Goal: Check status: Check status

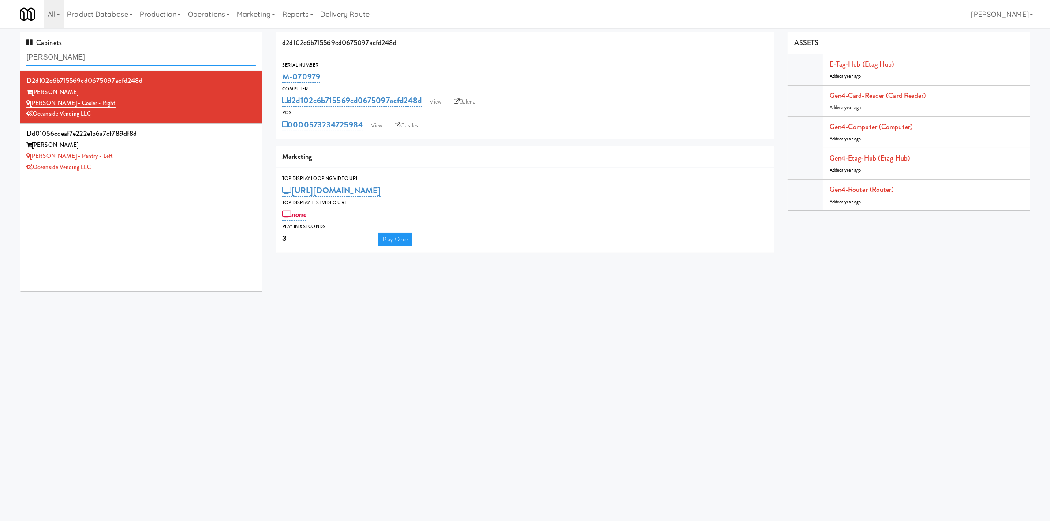
click at [177, 61] on input "[PERSON_NAME]" at bounding box center [140, 57] width 229 height 16
click at [284, 329] on body "Okay Okay Select date: previous 2025-Aug next Su Mo Tu We Th Fr Sa 27 28 29 30 …" at bounding box center [525, 288] width 1050 height 521
drag, startPoint x: 479, startPoint y: 404, endPoint x: 527, endPoint y: 491, distance: 99.5
click at [483, 408] on body "Okay Okay Select date: previous 2025-Aug next Su Mo Tu We Th Fr Sa 27 28 29 30 …" at bounding box center [525, 288] width 1050 height 521
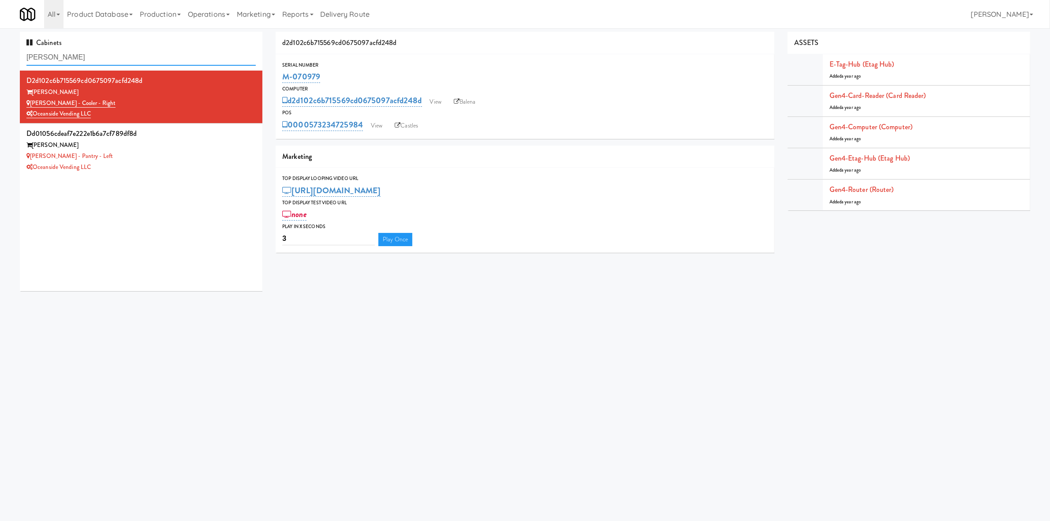
click at [178, 49] on input "[PERSON_NAME]" at bounding box center [140, 57] width 229 height 16
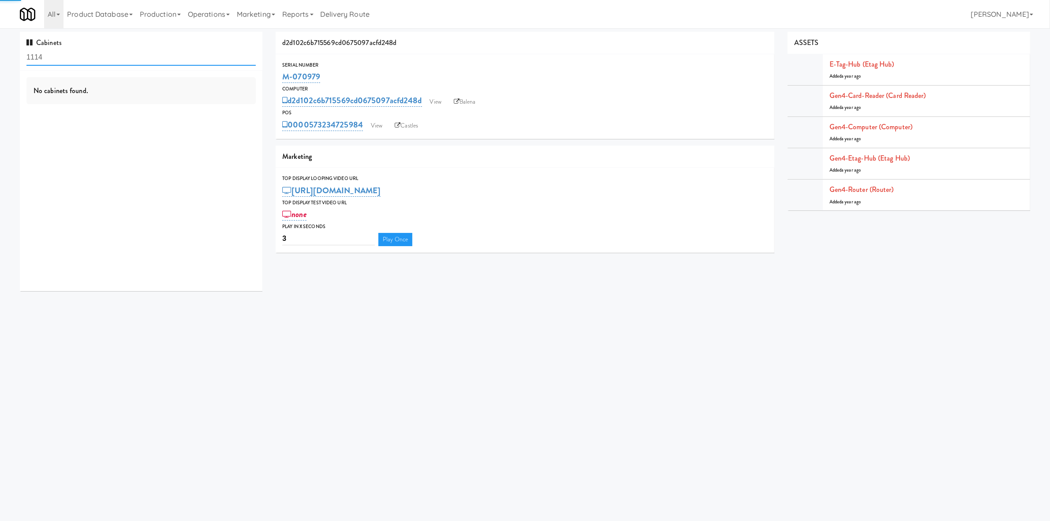
type input "1114"
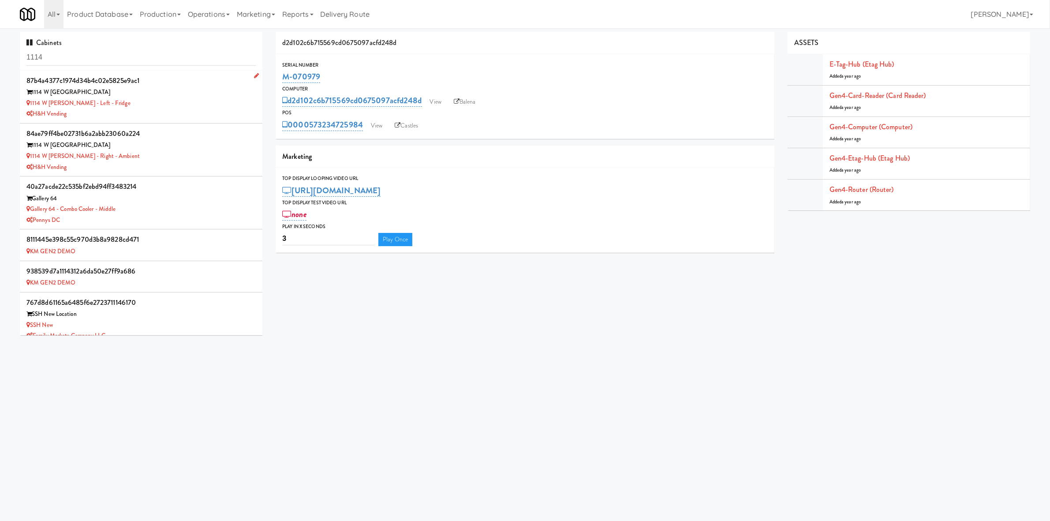
click at [161, 101] on div "1114 W [PERSON_NAME] - Left - Fridge" at bounding box center [140, 103] width 229 height 11
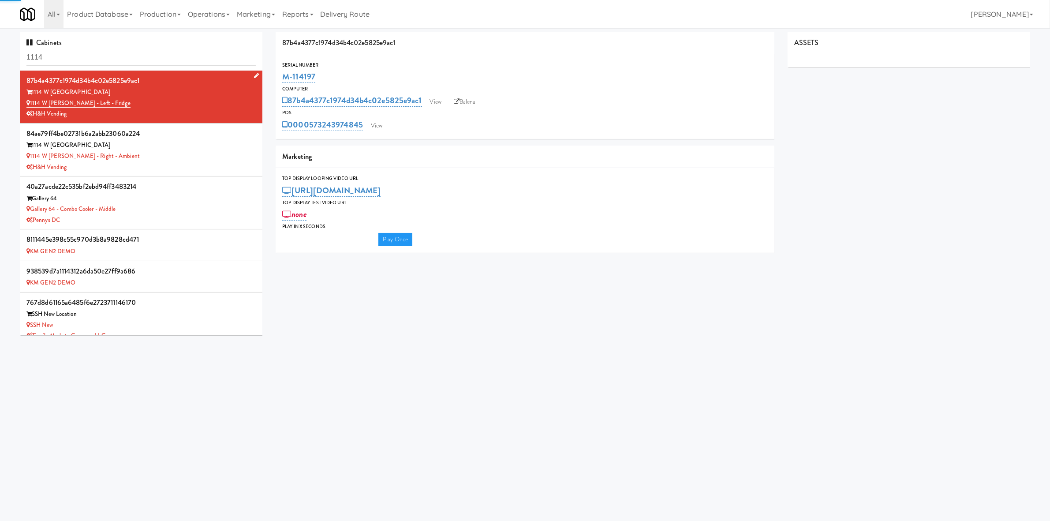
type input "3"
click at [381, 126] on link "View" at bounding box center [376, 125] width 20 height 13
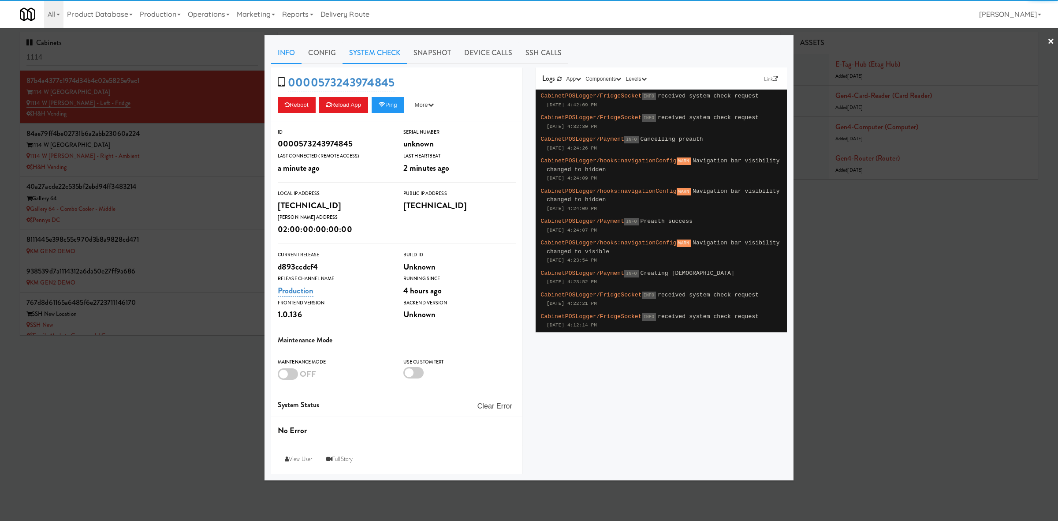
click at [380, 62] on link "System Check" at bounding box center [375, 53] width 64 height 22
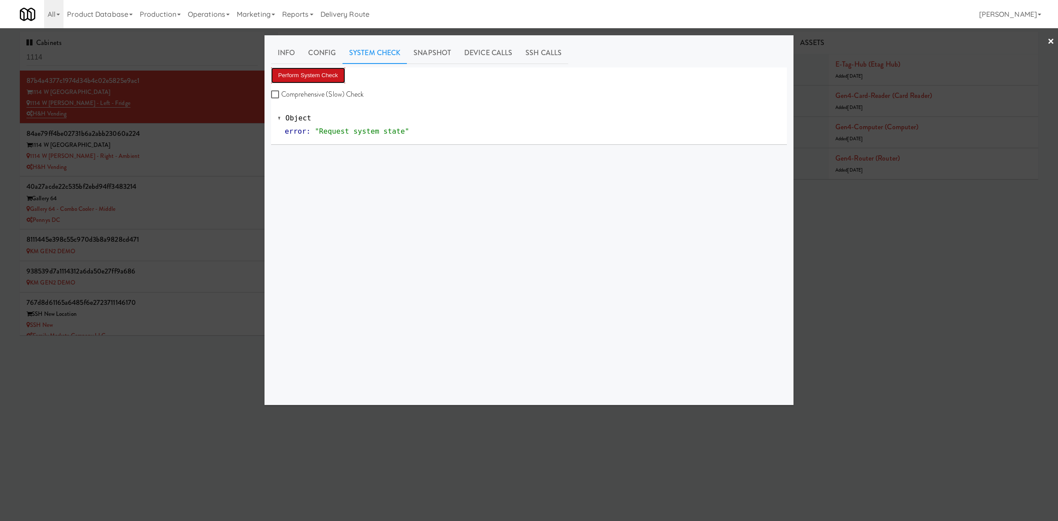
click at [313, 75] on button "Perform System Check" at bounding box center [308, 75] width 74 height 16
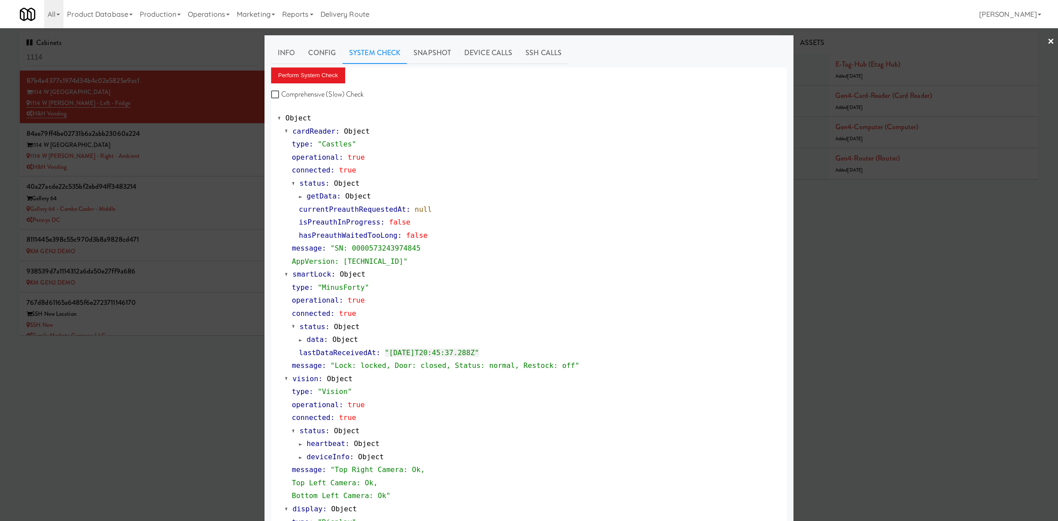
click at [159, 156] on div at bounding box center [529, 260] width 1058 height 521
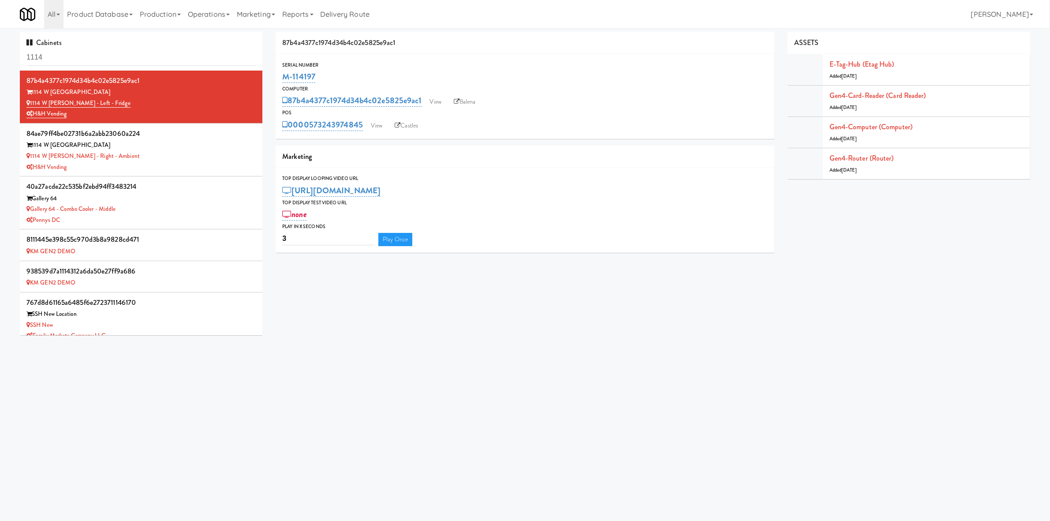
click at [159, 156] on div "1114 W [PERSON_NAME] - Right - Ambient" at bounding box center [140, 156] width 229 height 11
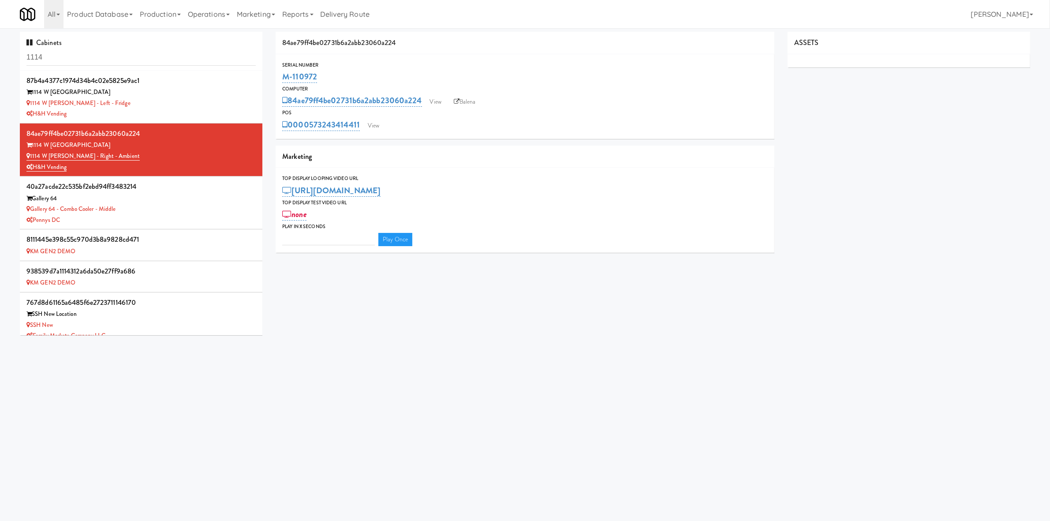
type input "3"
click at [374, 122] on link "View" at bounding box center [373, 125] width 20 height 13
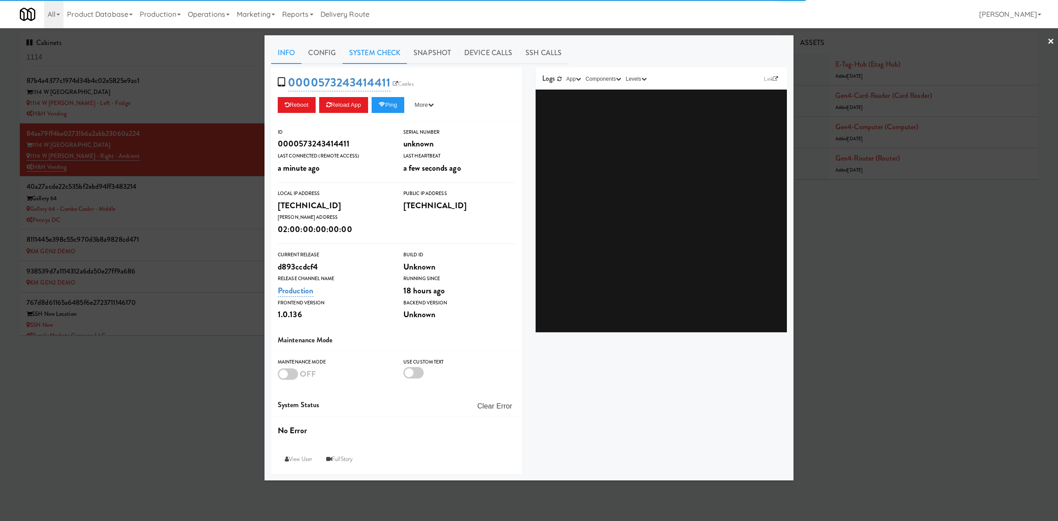
click at [364, 53] on link "System Check" at bounding box center [375, 53] width 64 height 22
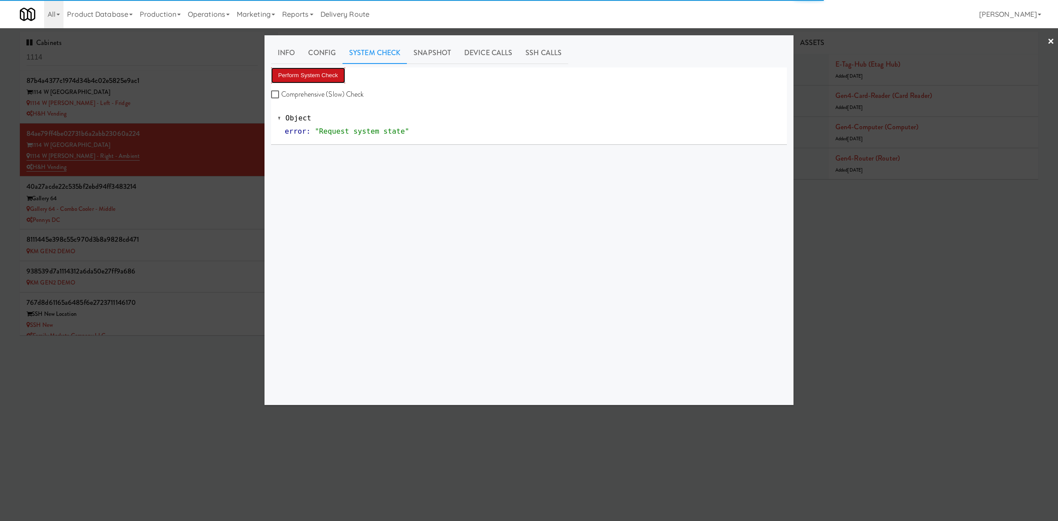
click at [311, 77] on button "Perform System Check" at bounding box center [308, 75] width 74 height 16
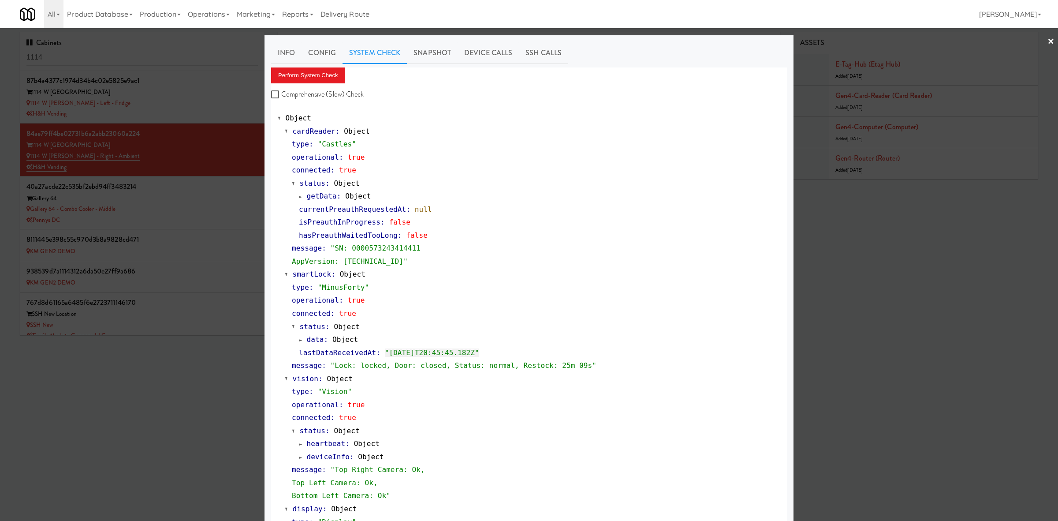
click at [119, 405] on div at bounding box center [529, 260] width 1058 height 521
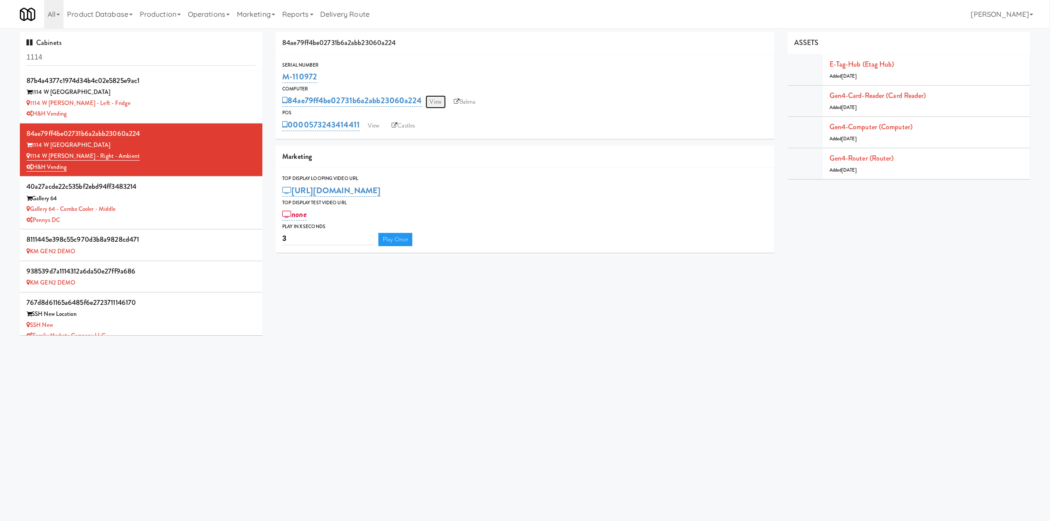
click at [432, 100] on link "View" at bounding box center [435, 101] width 20 height 13
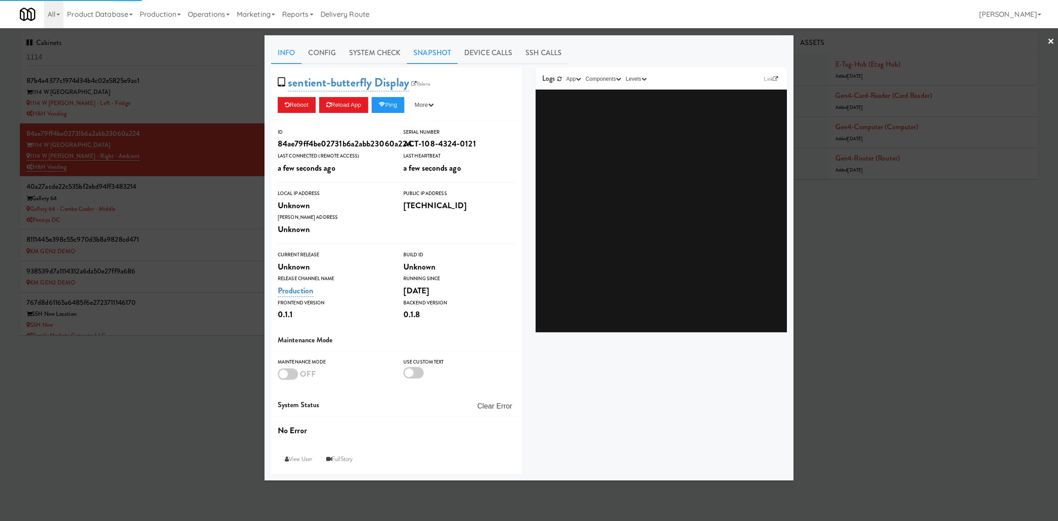
click at [436, 53] on link "Snapshot" at bounding box center [432, 53] width 51 height 22
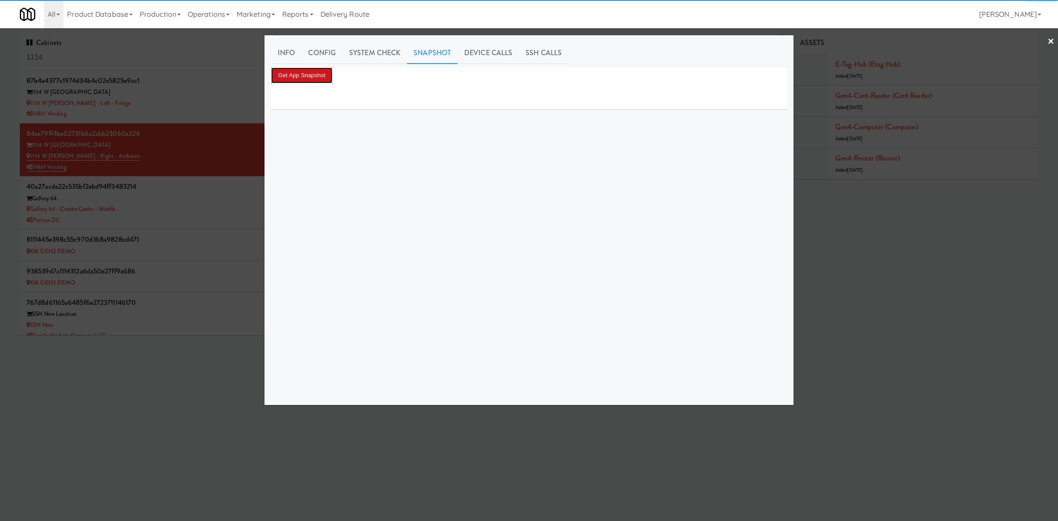
click at [302, 72] on button "Get App Snapshot" at bounding box center [301, 75] width 61 height 16
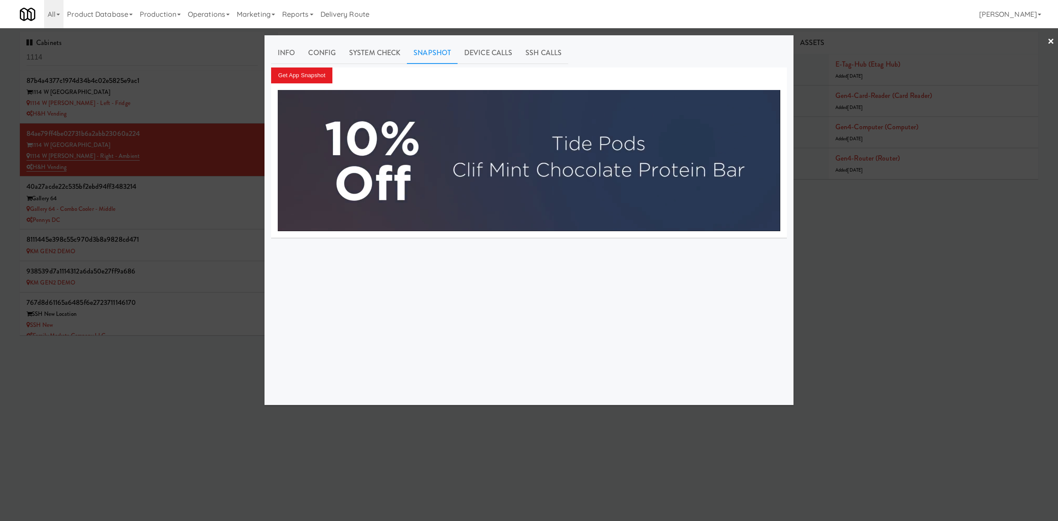
click at [447, 456] on div at bounding box center [529, 260] width 1058 height 521
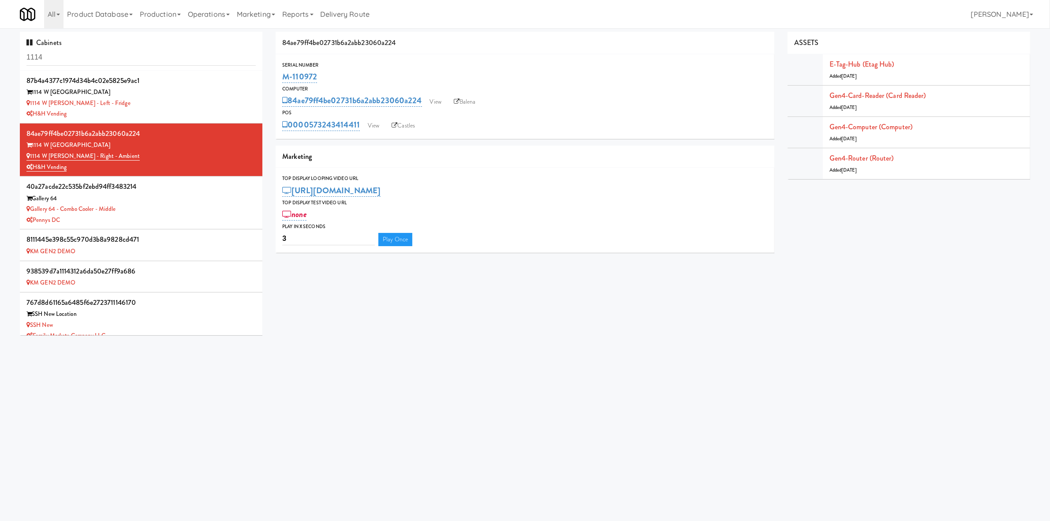
drag, startPoint x: 421, startPoint y: 308, endPoint x: 421, endPoint y: 198, distance: 109.8
click at [421, 306] on div "Cabinets 1114 87b4a4377c1974d34b4c02e5825e9ac1 1114 W [PERSON_NAME] 1114 W [PER…" at bounding box center [524, 187] width 1023 height 310
